Goal: Complete application form

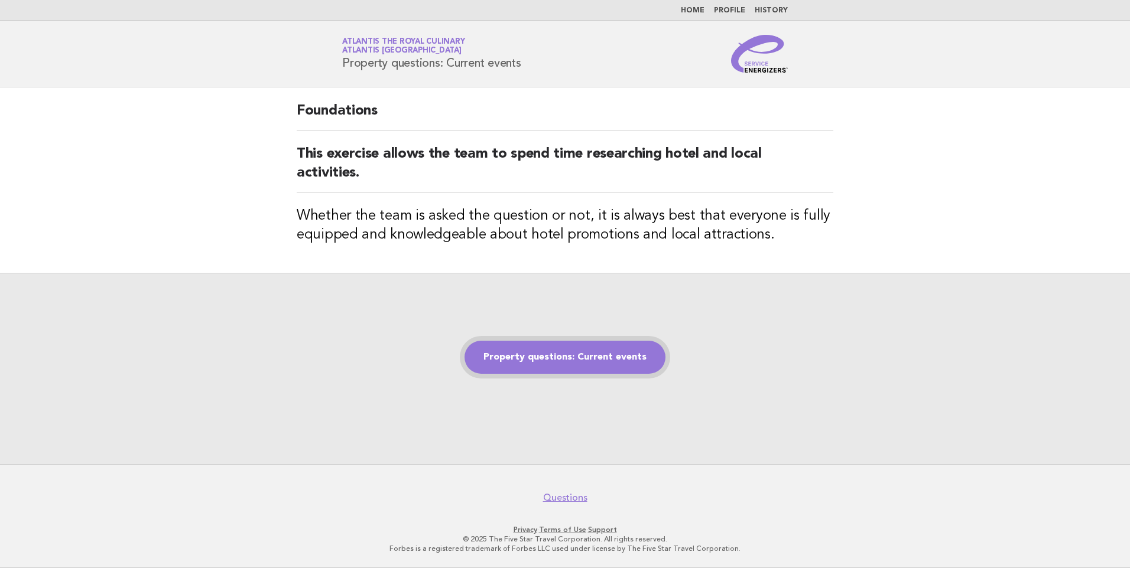
drag, startPoint x: 0, startPoint y: 0, endPoint x: 518, endPoint y: 365, distance: 633.4
click at [518, 365] on link "Property questions: Current events" at bounding box center [564, 357] width 201 height 33
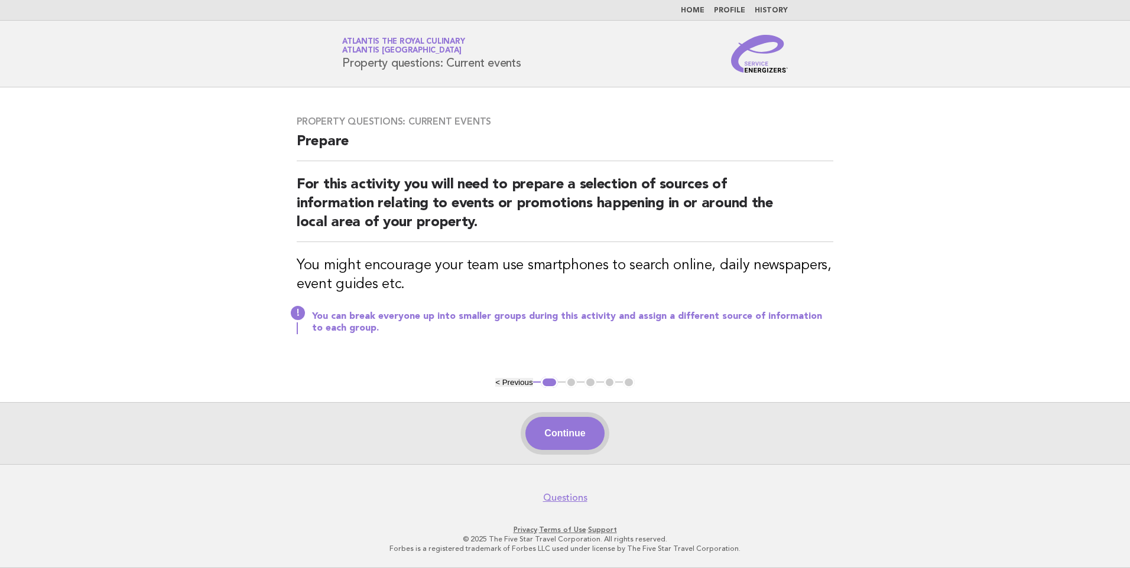
click at [557, 443] on button "Continue" at bounding box center [564, 433] width 79 height 33
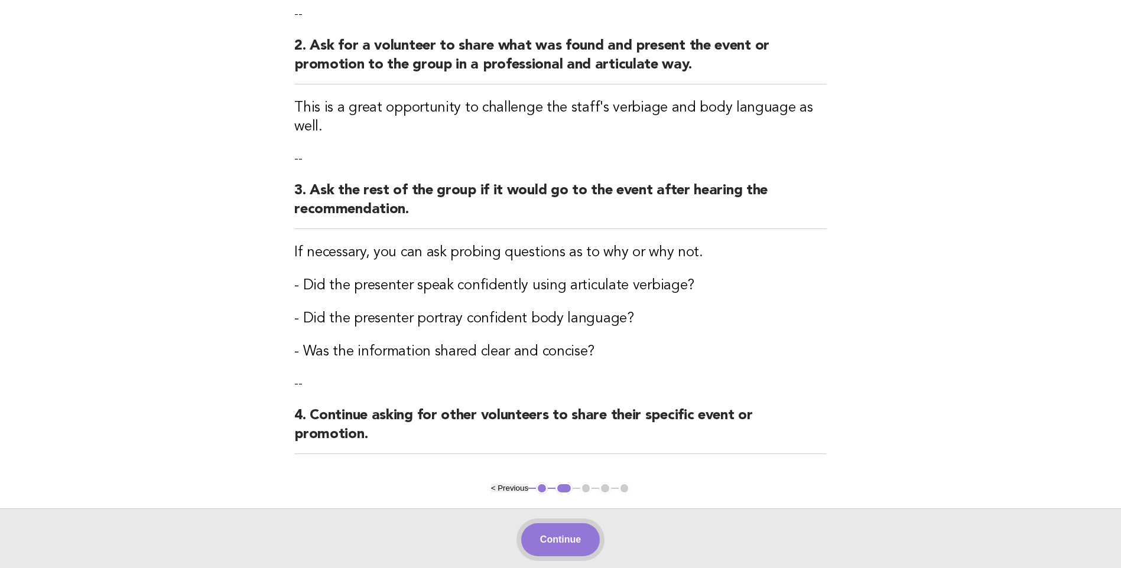
click at [564, 525] on button "Continue" at bounding box center [560, 539] width 79 height 33
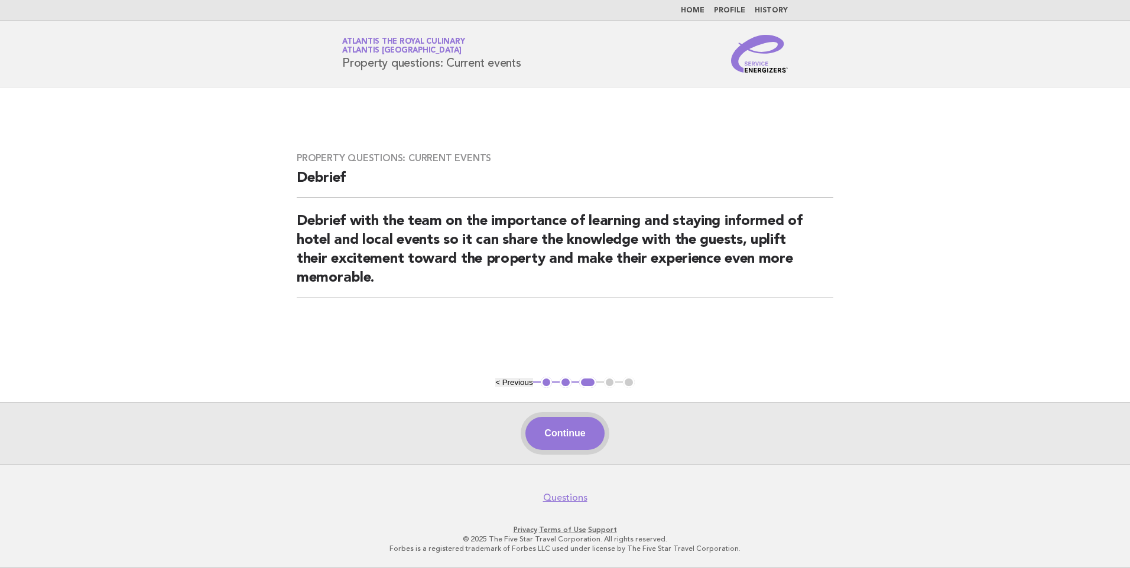
click at [549, 433] on button "Continue" at bounding box center [564, 433] width 79 height 33
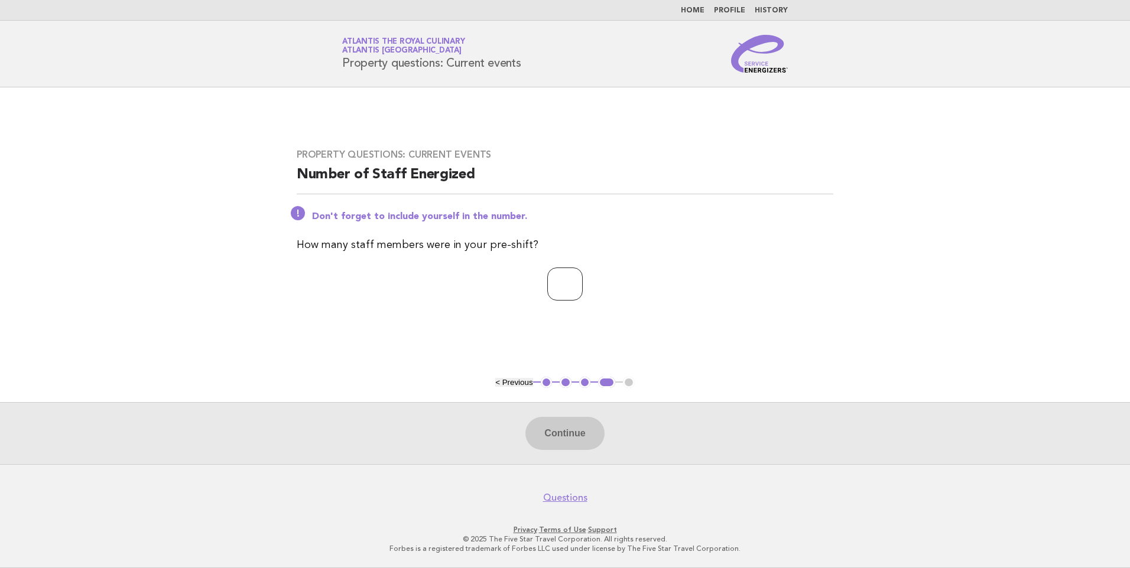
click at [547, 283] on input "number" at bounding box center [564, 284] width 35 height 33
type input "*"
click at [551, 427] on button "Continue" at bounding box center [564, 433] width 79 height 33
